Goal: Task Accomplishment & Management: Complete application form

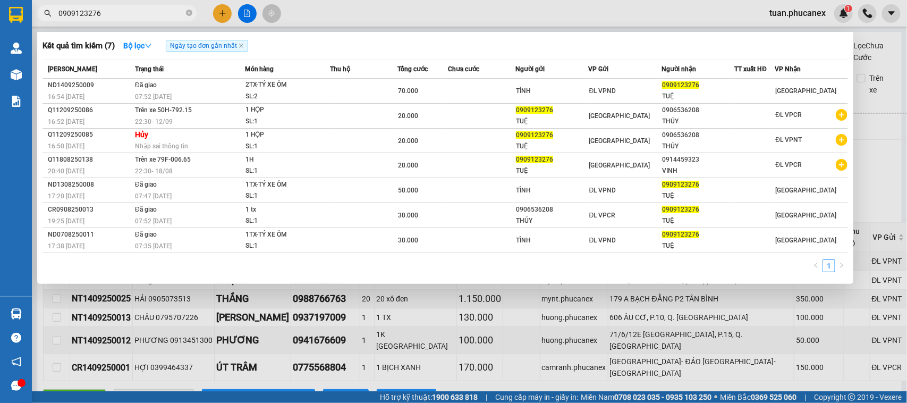
click at [155, 14] on input "0909123276" at bounding box center [120, 13] width 125 height 12
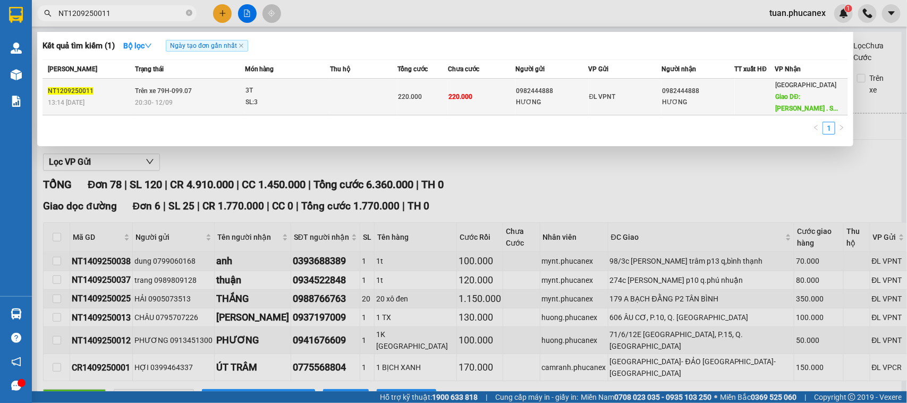
type input "NT1209250011"
click at [559, 93] on div "0982444888" at bounding box center [552, 91] width 72 height 11
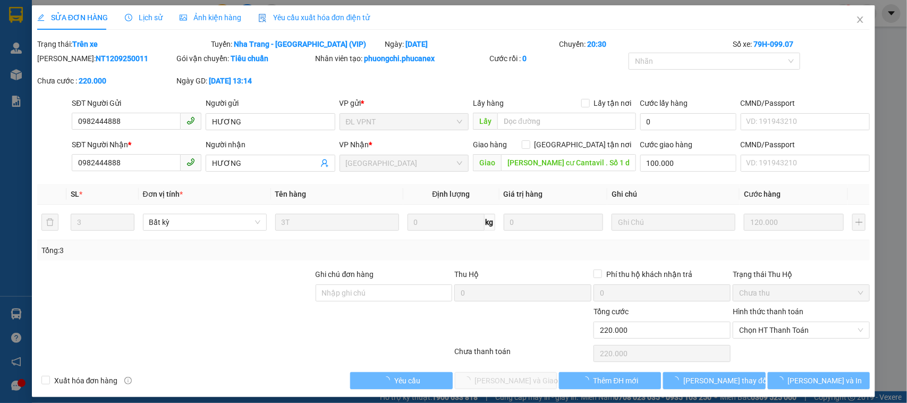
type input "0982444888"
type input "HƯƠNG"
type input "0982444888"
type input "HƯƠNG"
type input "[PERSON_NAME] cư Cantavil . Số 1 dg song hành. Phg bình trưng . Tp hcm. D2. 29.…"
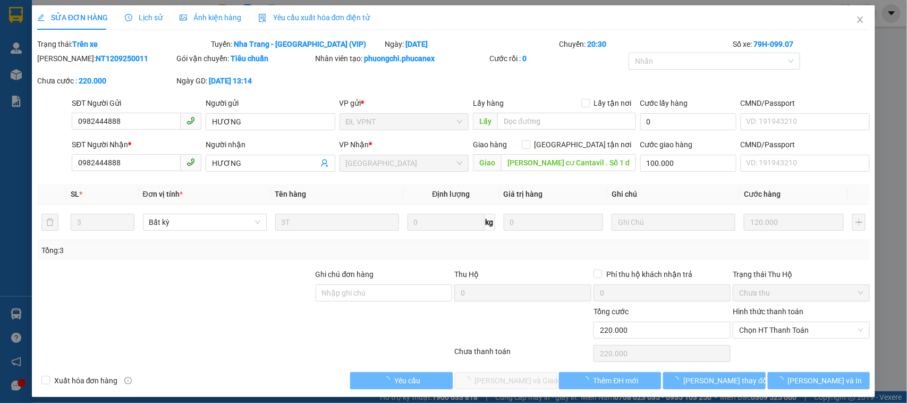
type input "100.000"
type input "220.000"
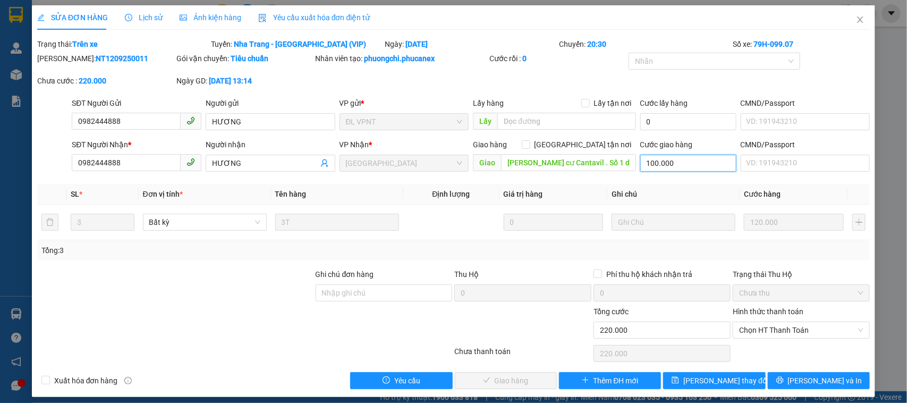
click at [699, 166] on input "100.000" at bounding box center [689, 163] width 96 height 17
click at [687, 161] on input "100.000" at bounding box center [689, 163] width 96 height 17
click at [856, 20] on icon "close" at bounding box center [860, 19] width 9 height 9
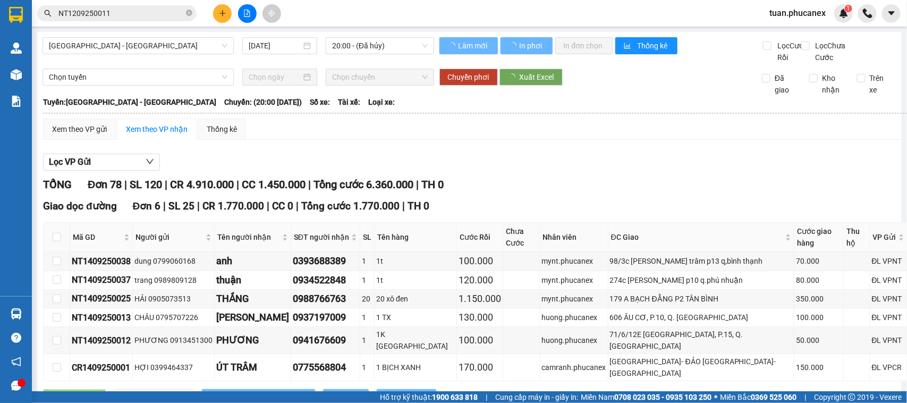
type input "[DATE]"
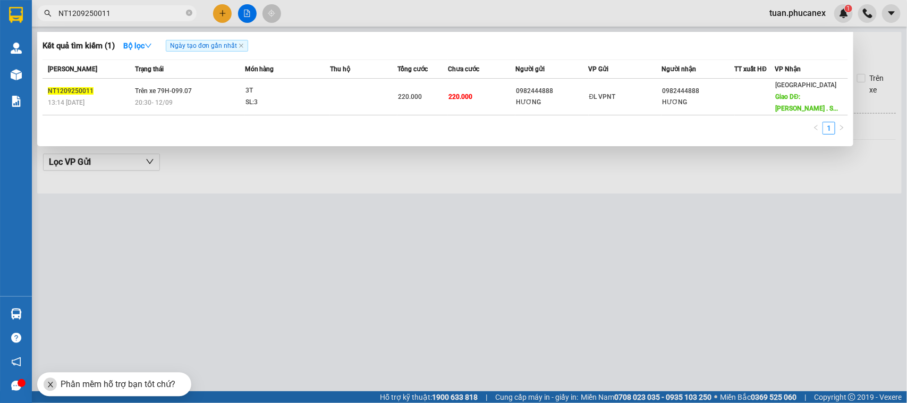
click at [125, 17] on input "NT1209250011" at bounding box center [120, 13] width 125 height 12
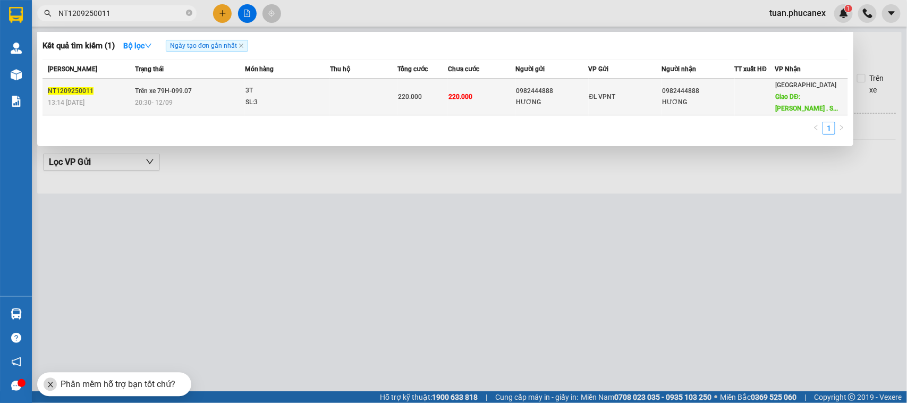
click at [635, 100] on div "ĐL VPNT" at bounding box center [625, 97] width 72 height 12
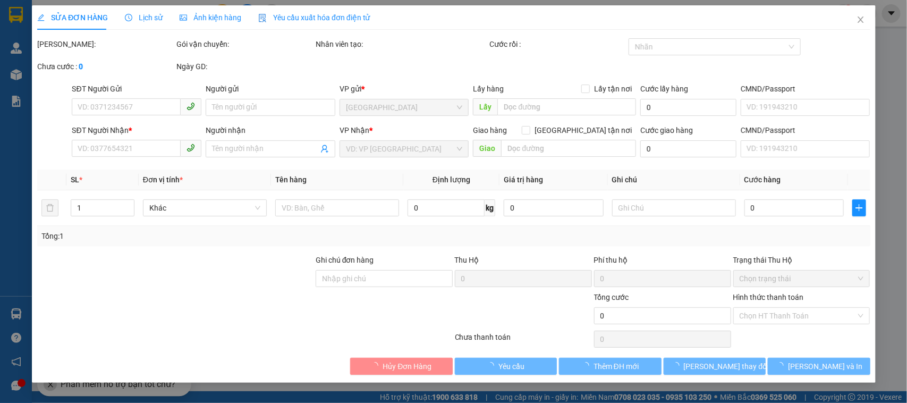
type input "0982444888"
type input "HƯƠNG"
type input "0982444888"
type input "HƯƠNG"
type input "[PERSON_NAME] cư Cantavil . Số 1 dg song hành. Phg bình trưng . Tp hcm. D2. 29.…"
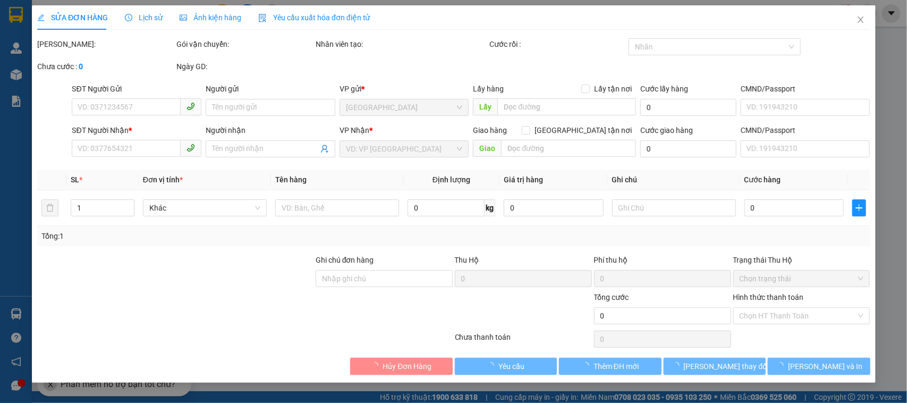
type input "100.000"
type input "220.000"
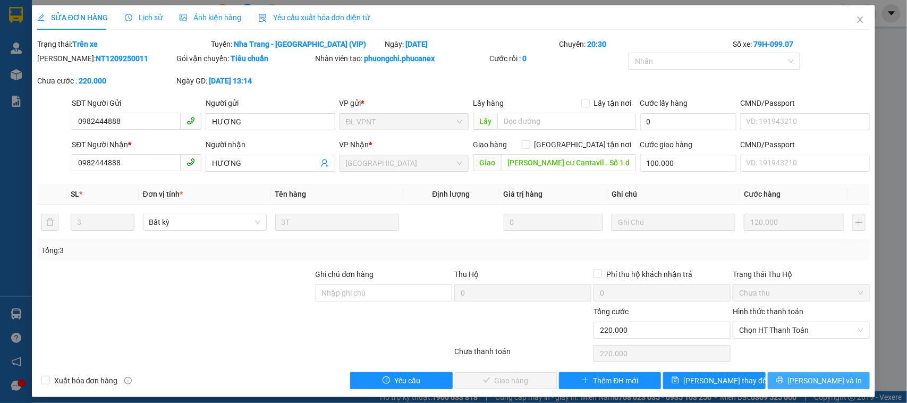
click at [814, 376] on span "[PERSON_NAME] và In" at bounding box center [825, 381] width 74 height 12
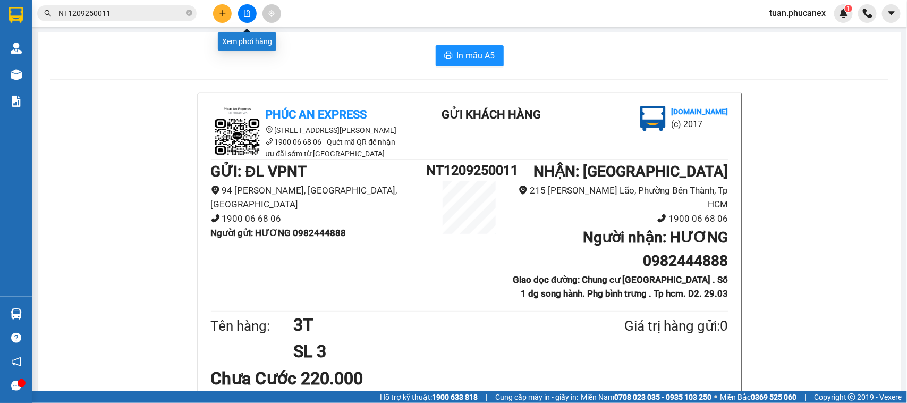
click at [246, 14] on icon "file-add" at bounding box center [248, 13] width 6 height 7
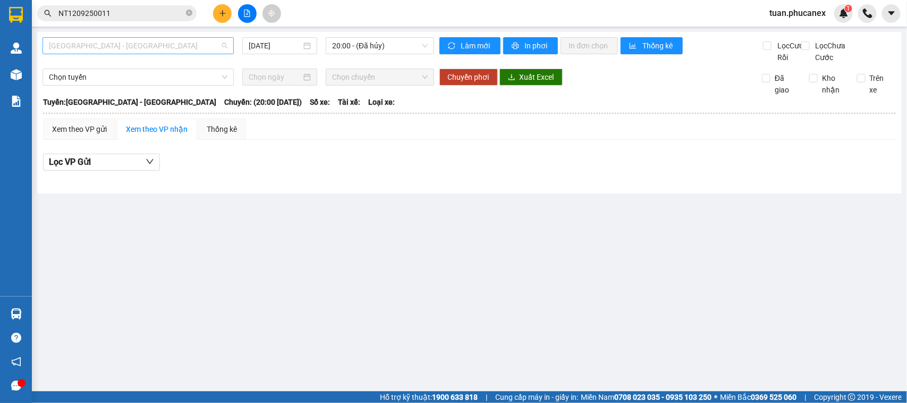
click at [189, 49] on span "[GEOGRAPHIC_DATA] - [GEOGRAPHIC_DATA]" at bounding box center [138, 46] width 179 height 16
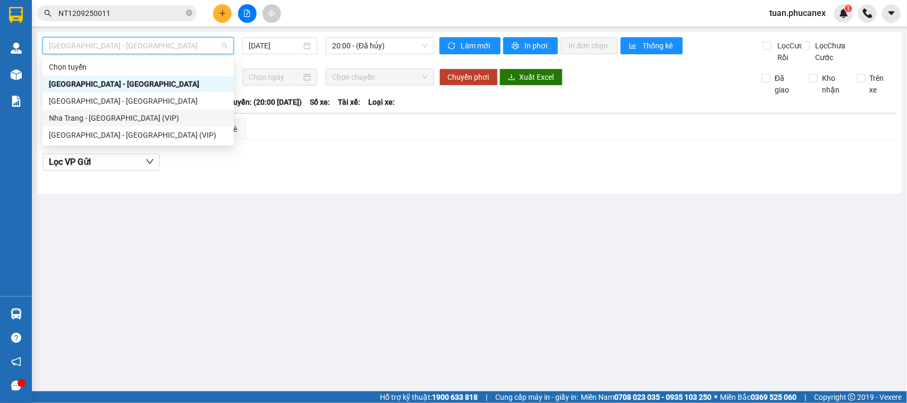
click at [159, 120] on div "Nha Trang - [GEOGRAPHIC_DATA] (VIP)" at bounding box center [138, 118] width 179 height 12
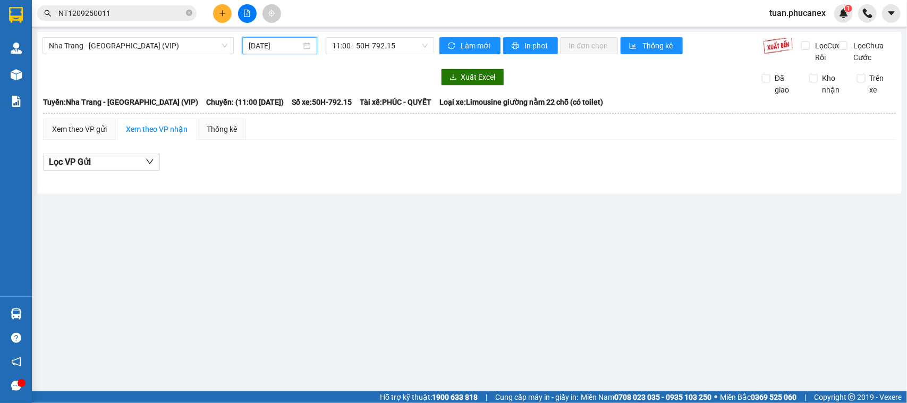
click at [277, 45] on input "[DATE]" at bounding box center [275, 46] width 53 height 12
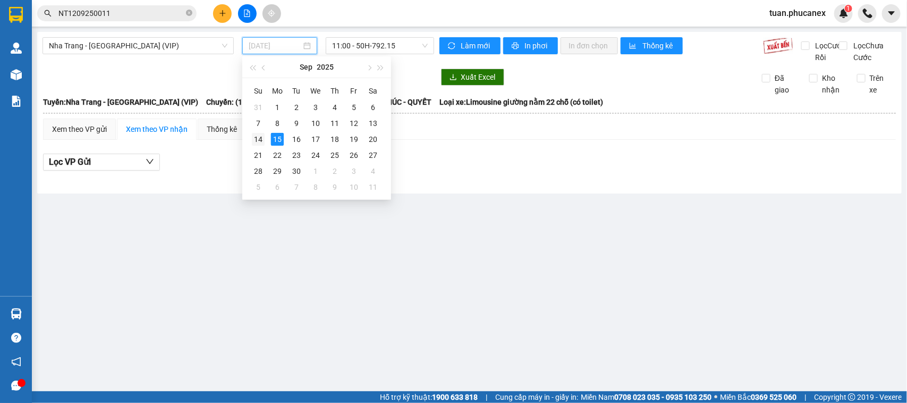
click at [264, 136] on div "14" at bounding box center [258, 139] width 13 height 13
type input "[DATE]"
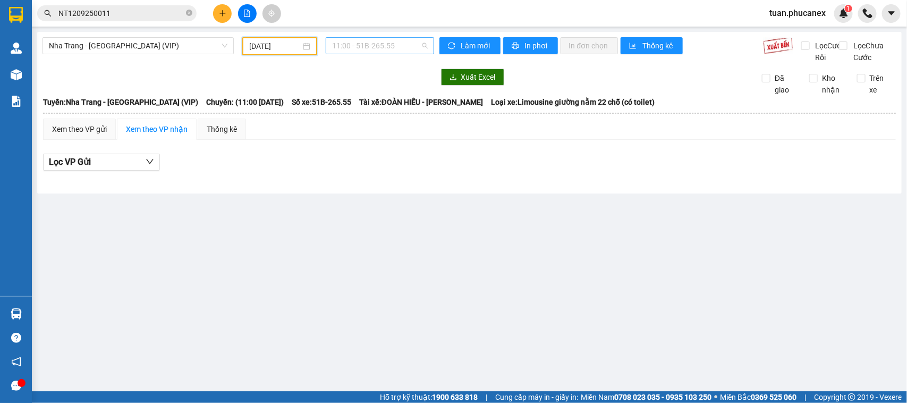
click at [361, 41] on span "11:00 - 51B-265.55" at bounding box center [379, 46] width 95 height 16
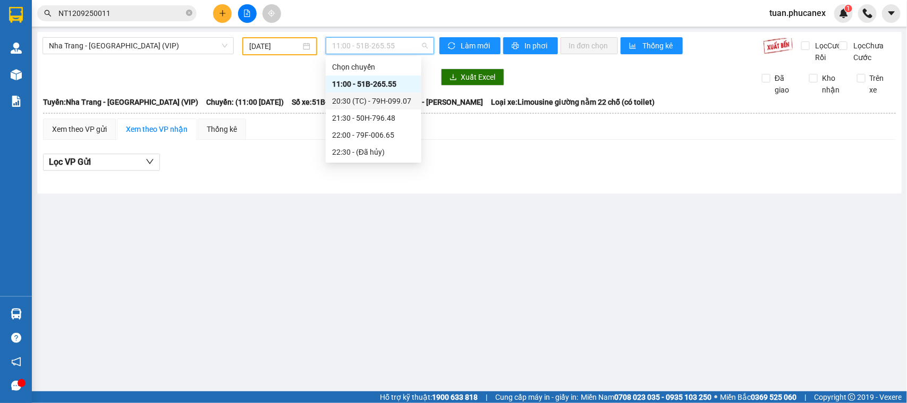
click at [384, 102] on div "20:30 (TC) - 79H-099.07" at bounding box center [373, 101] width 83 height 12
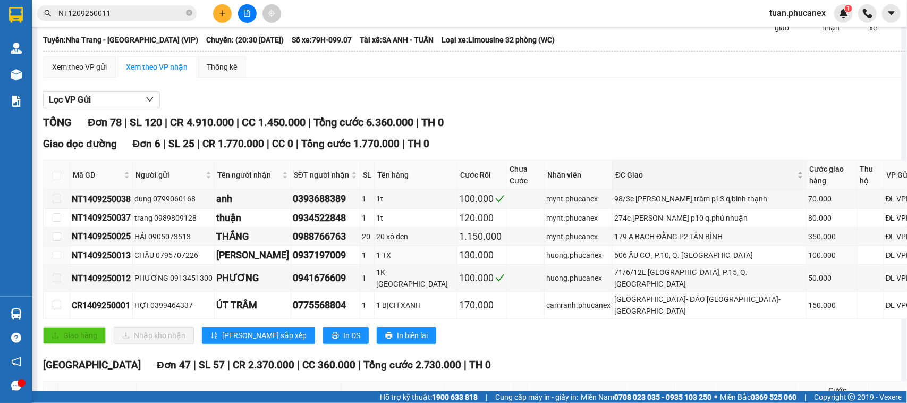
scroll to position [133, 0]
